Goal: Task Accomplishment & Management: Use online tool/utility

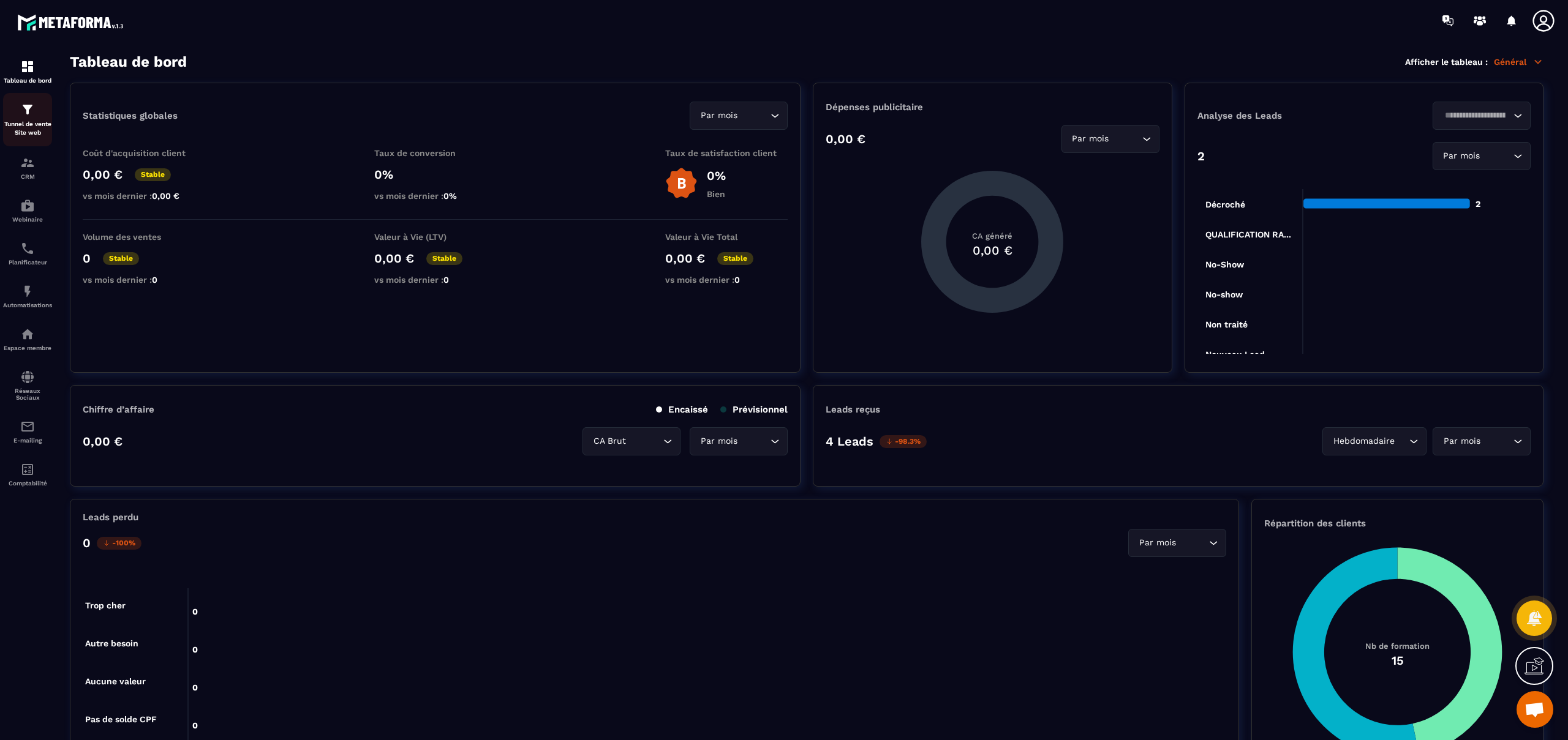
click at [32, 126] on p "Tunnel de vente Site web" at bounding box center [28, 128] width 49 height 17
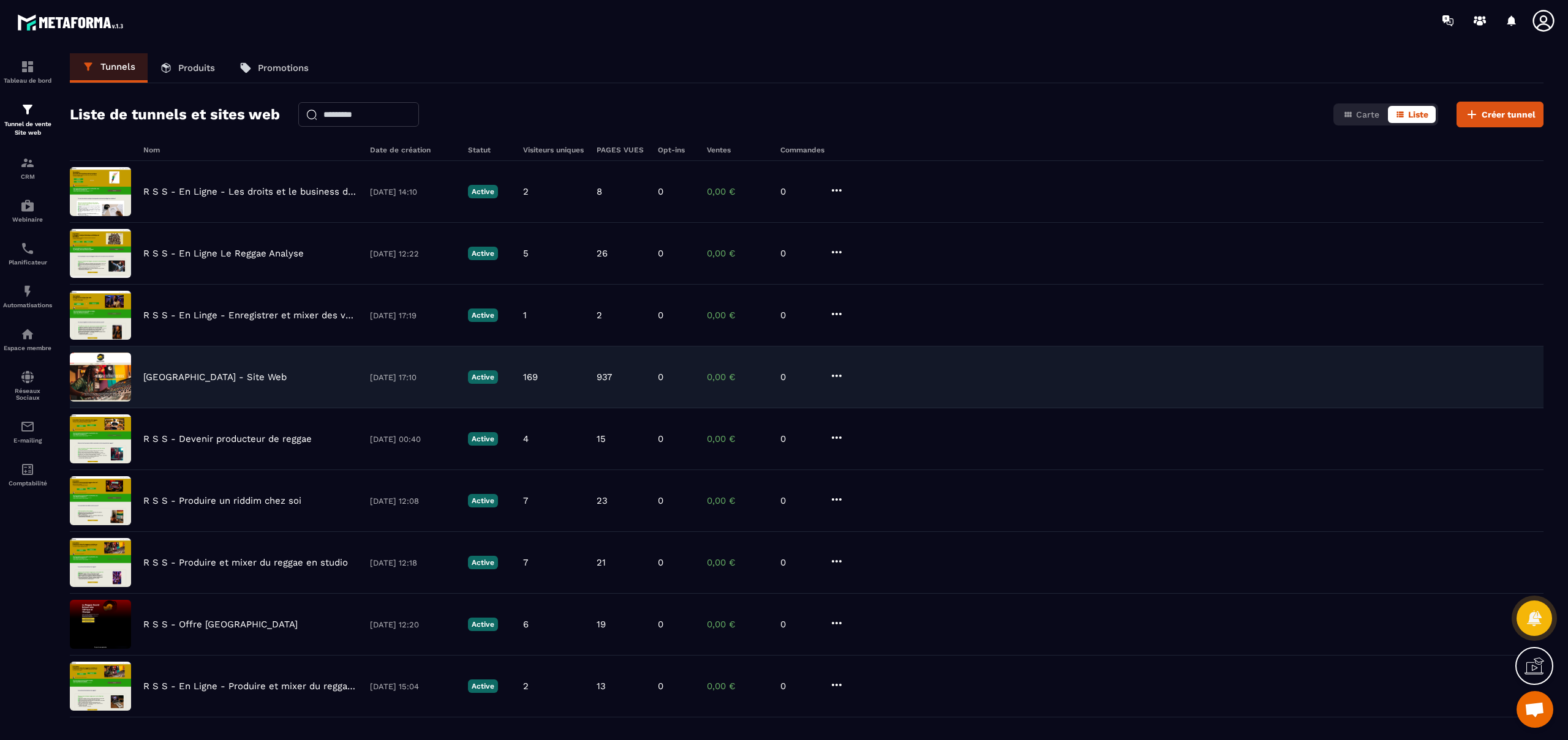
click at [182, 379] on p "[GEOGRAPHIC_DATA] - Site Web" at bounding box center [214, 377] width 143 height 11
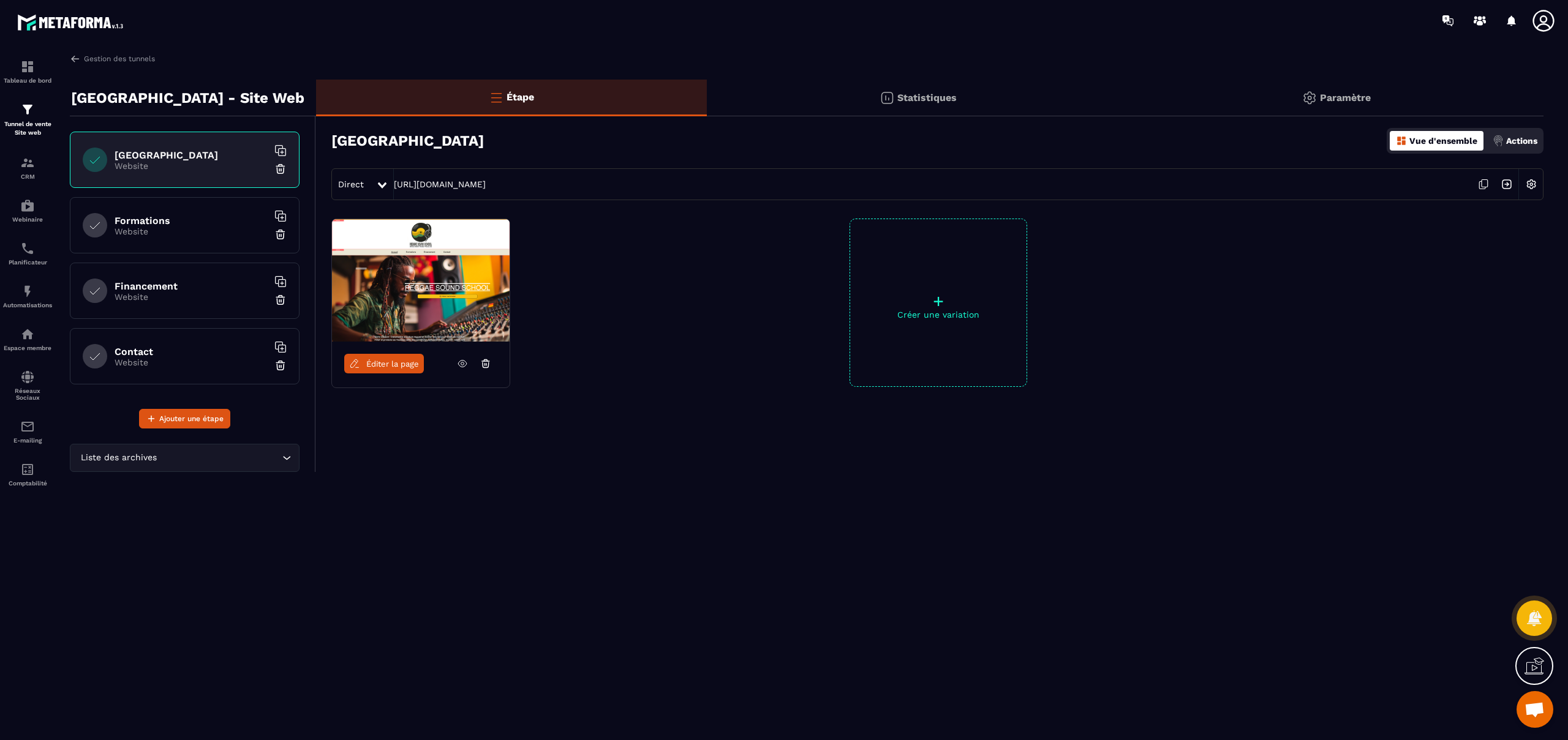
click at [385, 368] on link "Éditer la page" at bounding box center [384, 364] width 80 height 20
